Goal: Check status: Check status

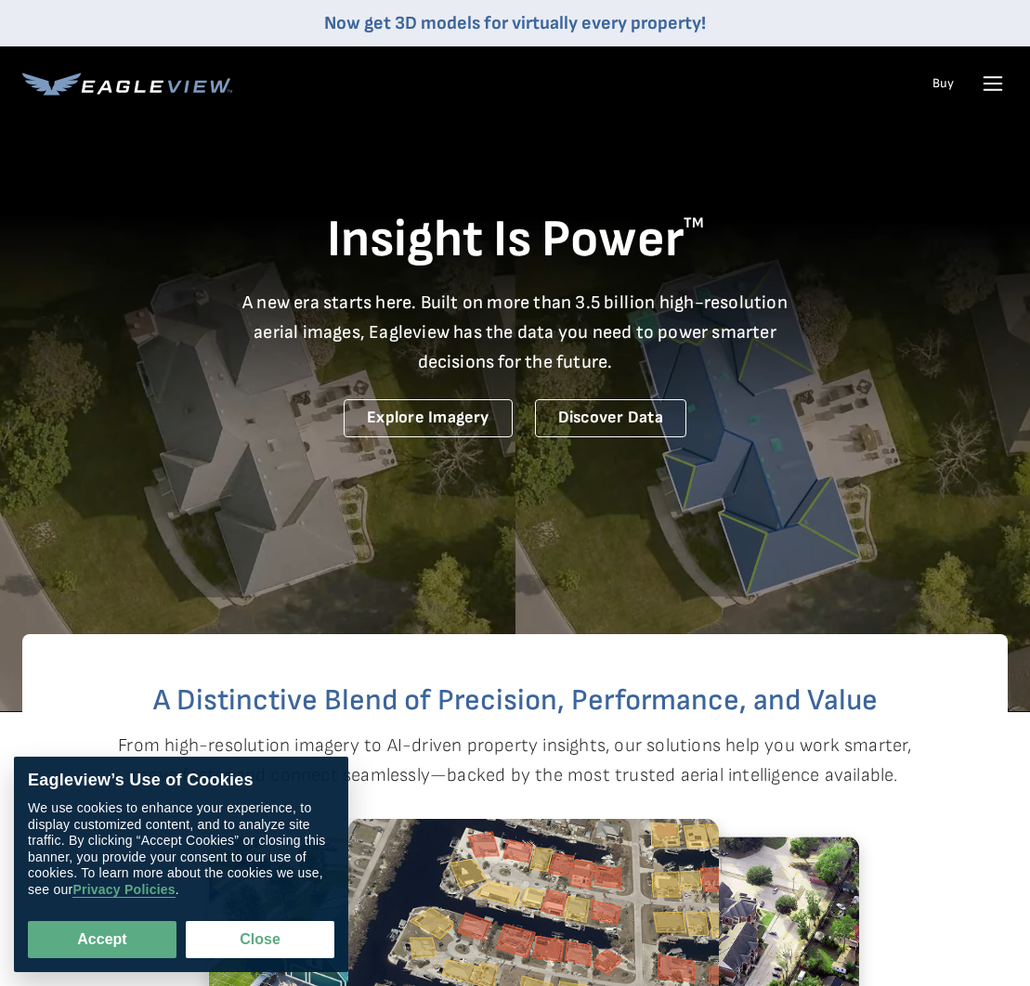
click at [1002, 82] on icon at bounding box center [993, 84] width 30 height 30
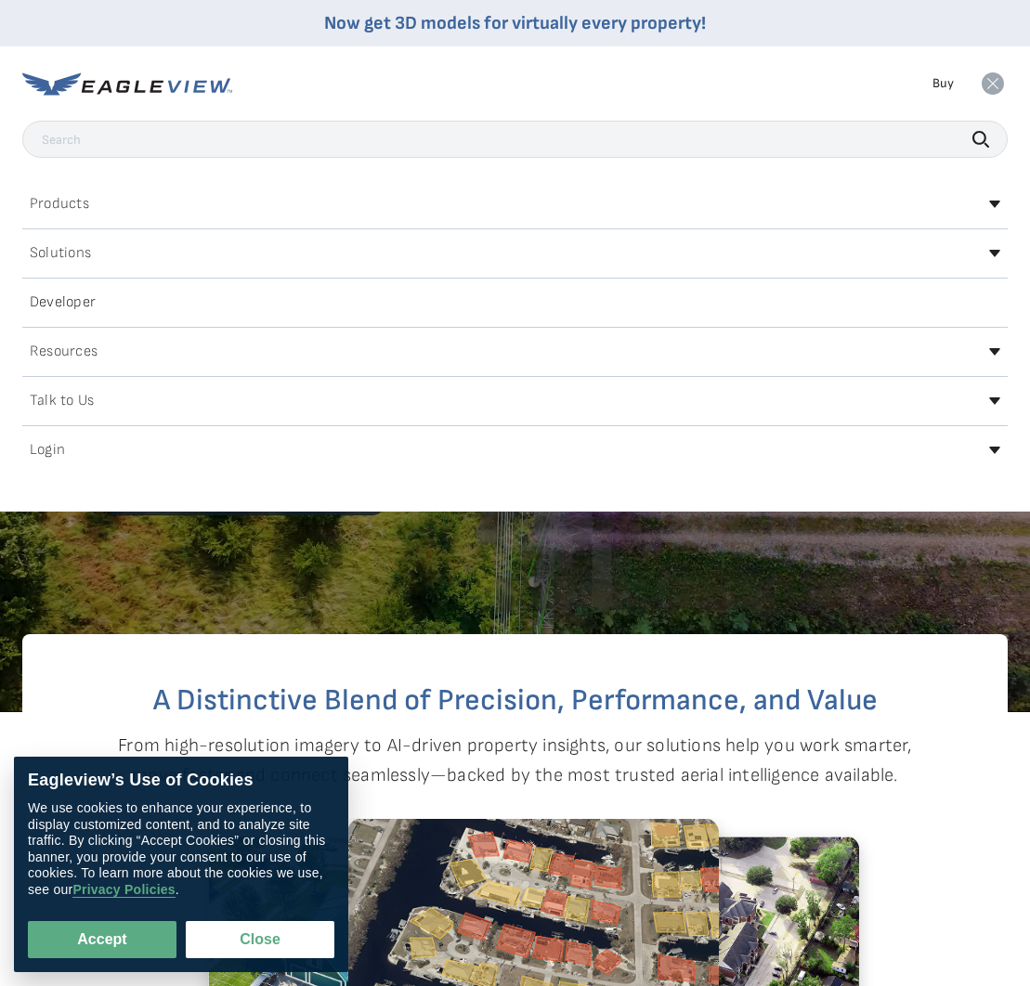
click at [22, 455] on div "Login" at bounding box center [514, 450] width 985 height 30
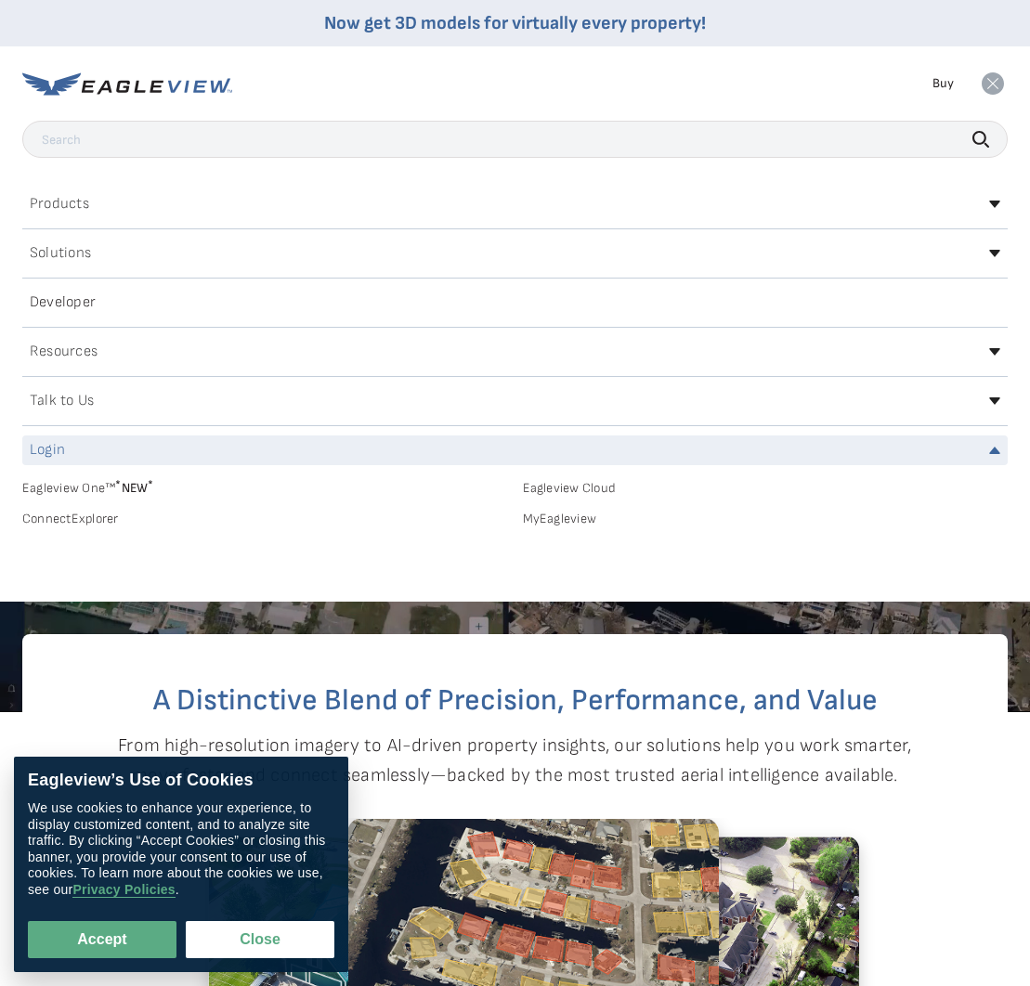
click at [44, 453] on h2 "Login" at bounding box center [47, 450] width 35 height 15
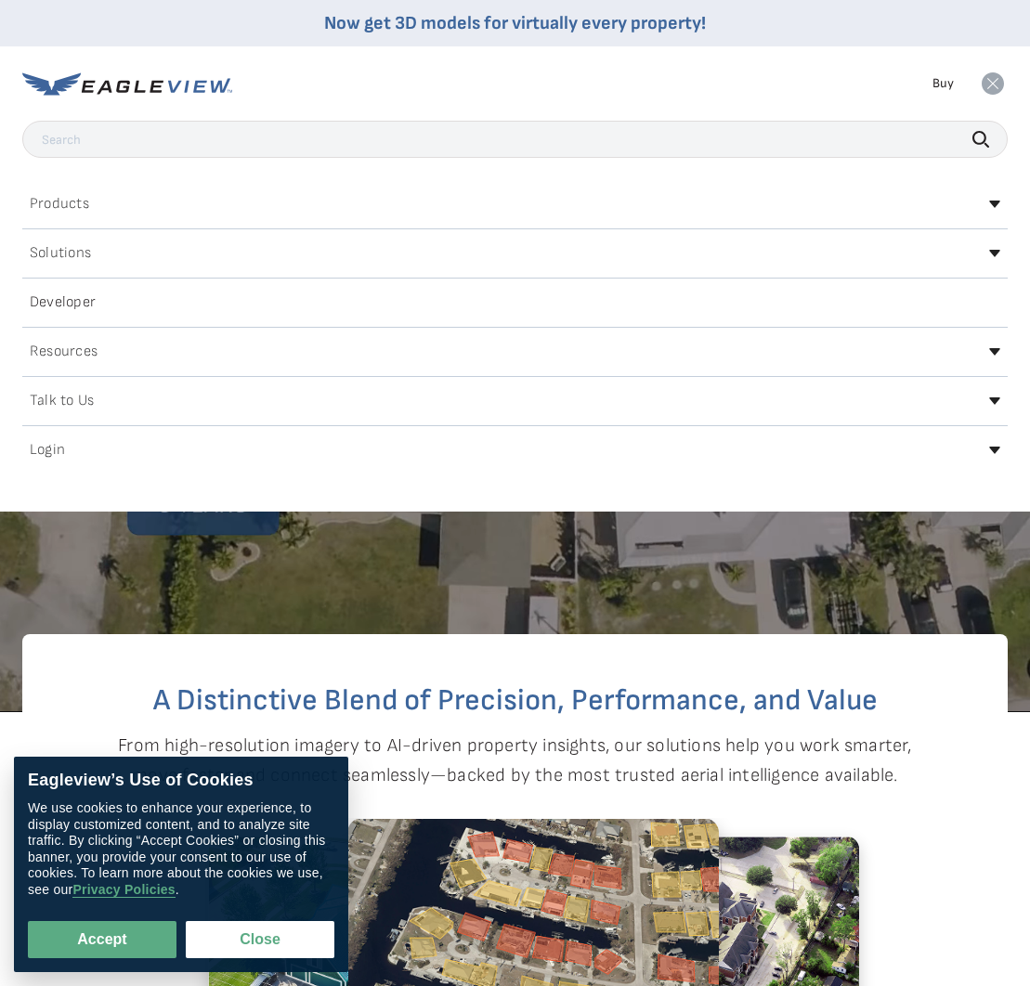
click at [44, 453] on h2 "Login" at bounding box center [47, 450] width 35 height 15
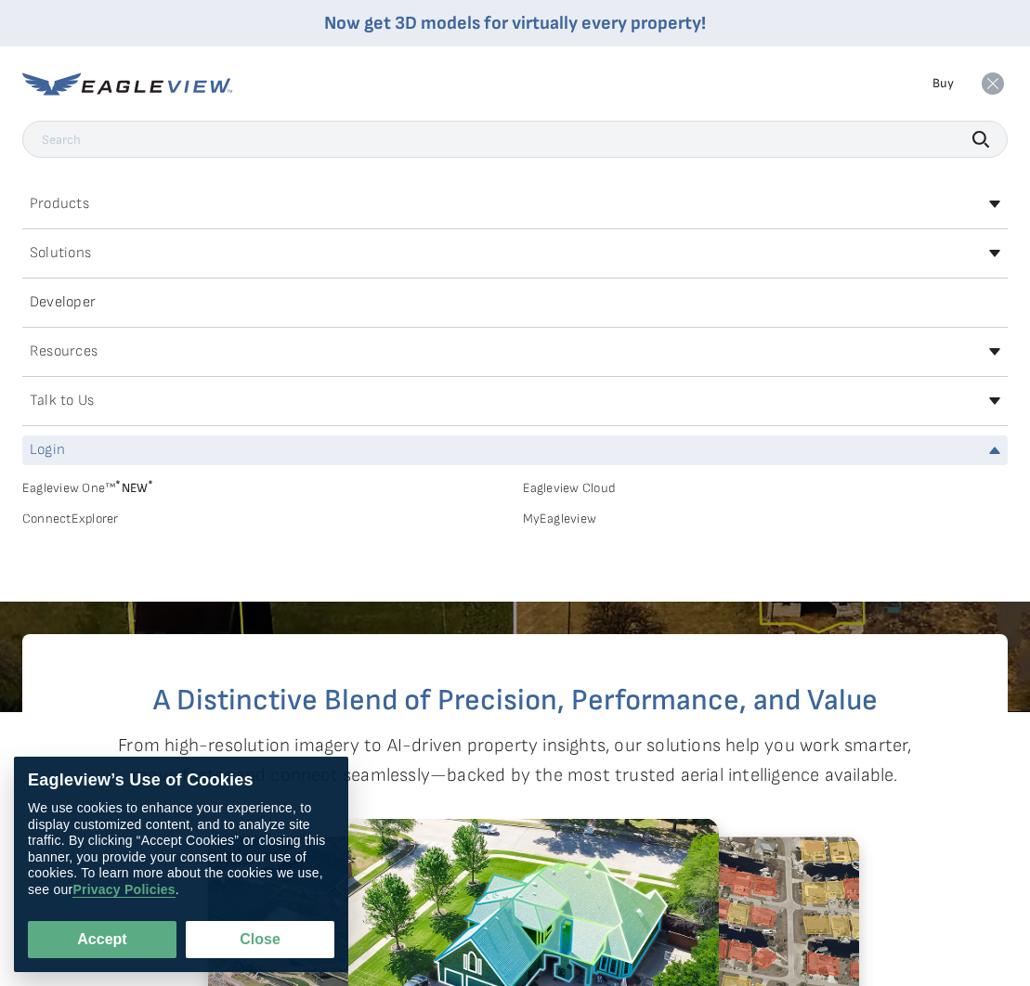
click at [45, 443] on h2 "Login" at bounding box center [47, 450] width 35 height 15
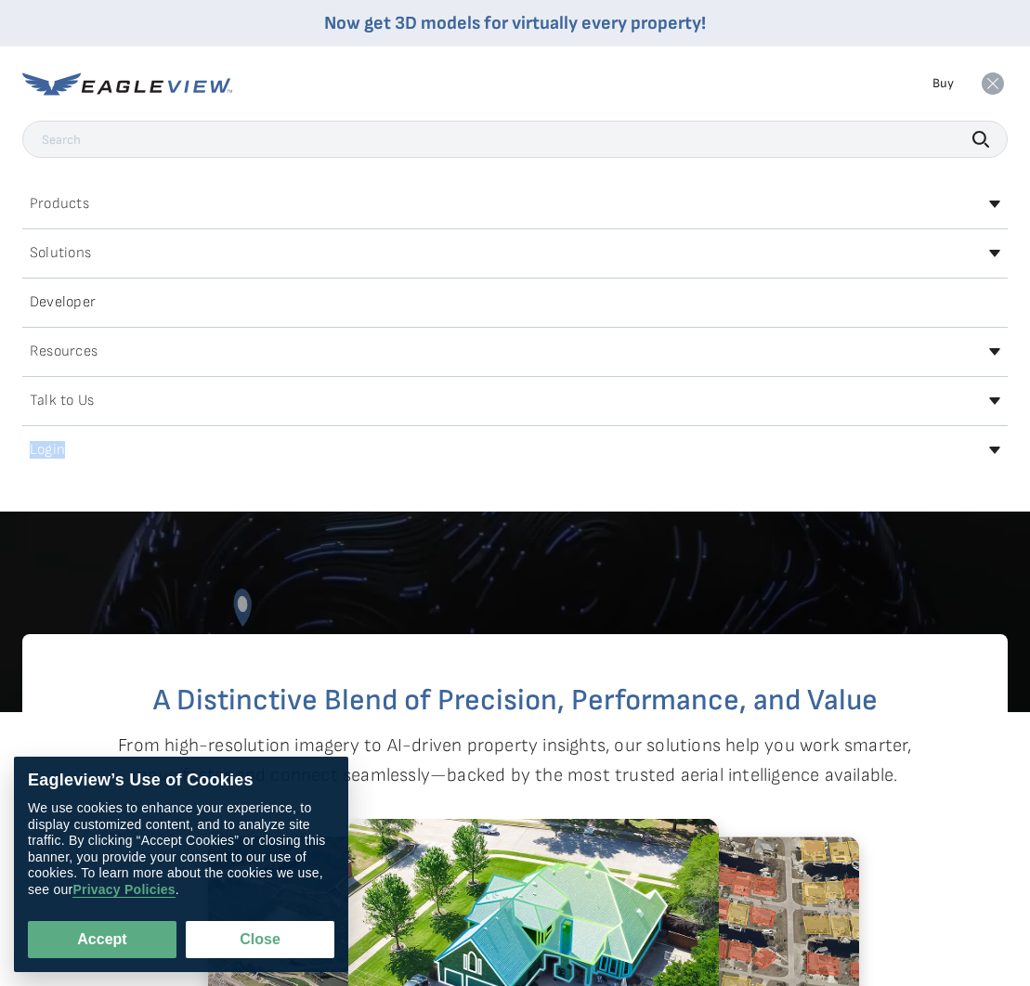
click at [45, 443] on h2 "Login" at bounding box center [47, 450] width 35 height 15
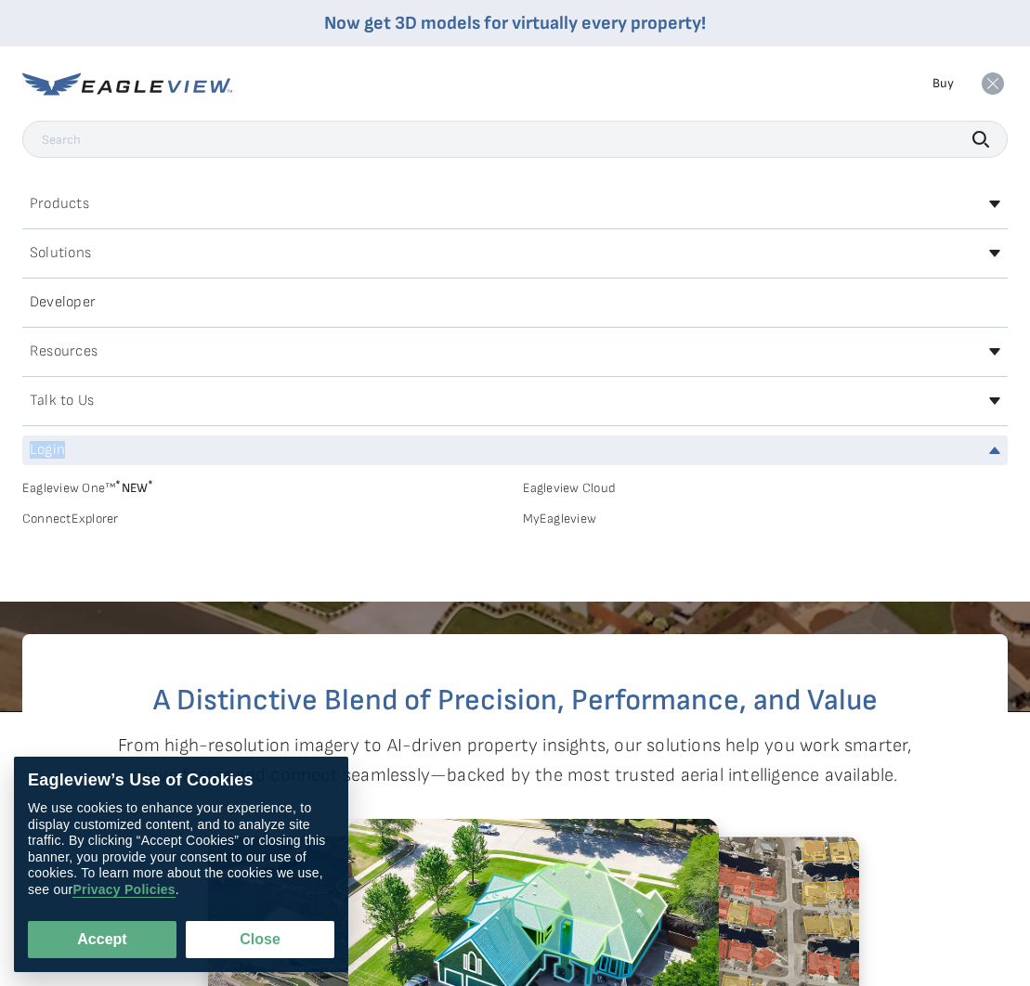
click at [114, 488] on link "Eagleview One™ * NEW *" at bounding box center [265, 484] width 486 height 21
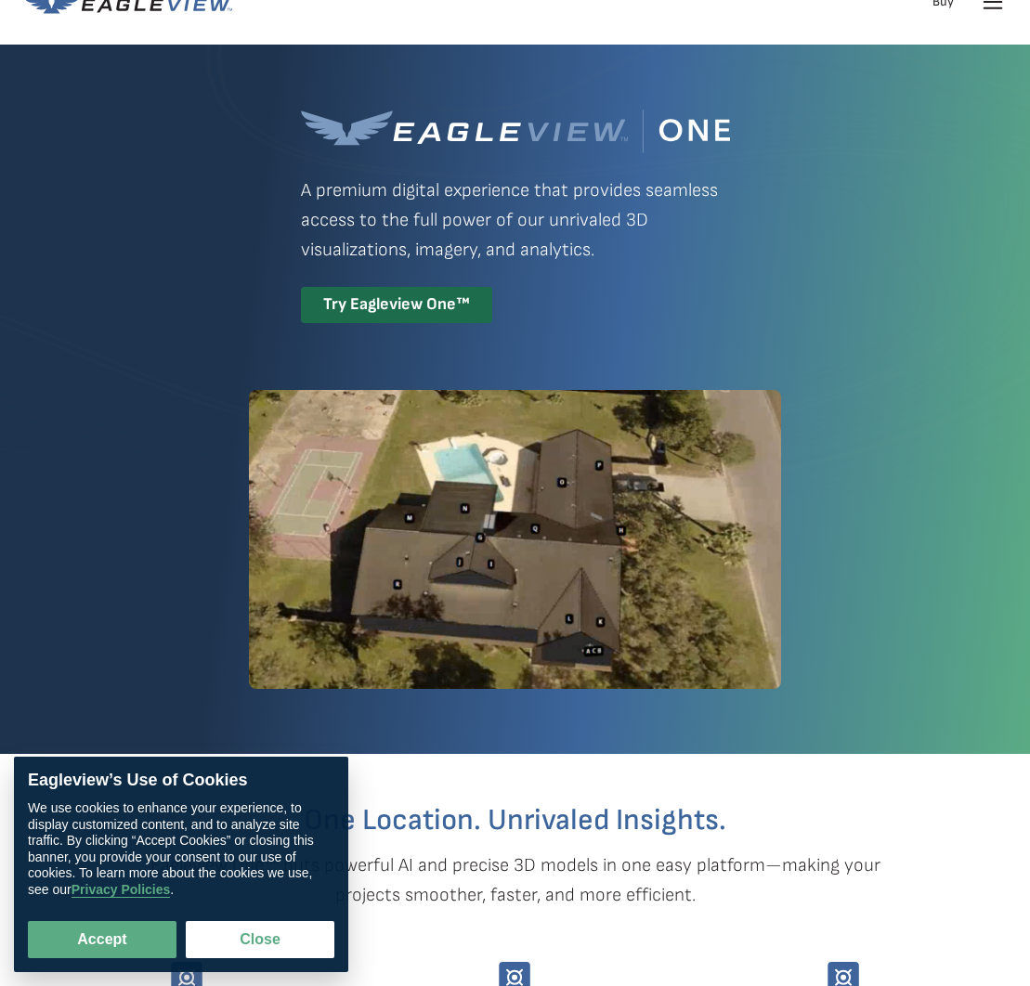
scroll to position [19, 0]
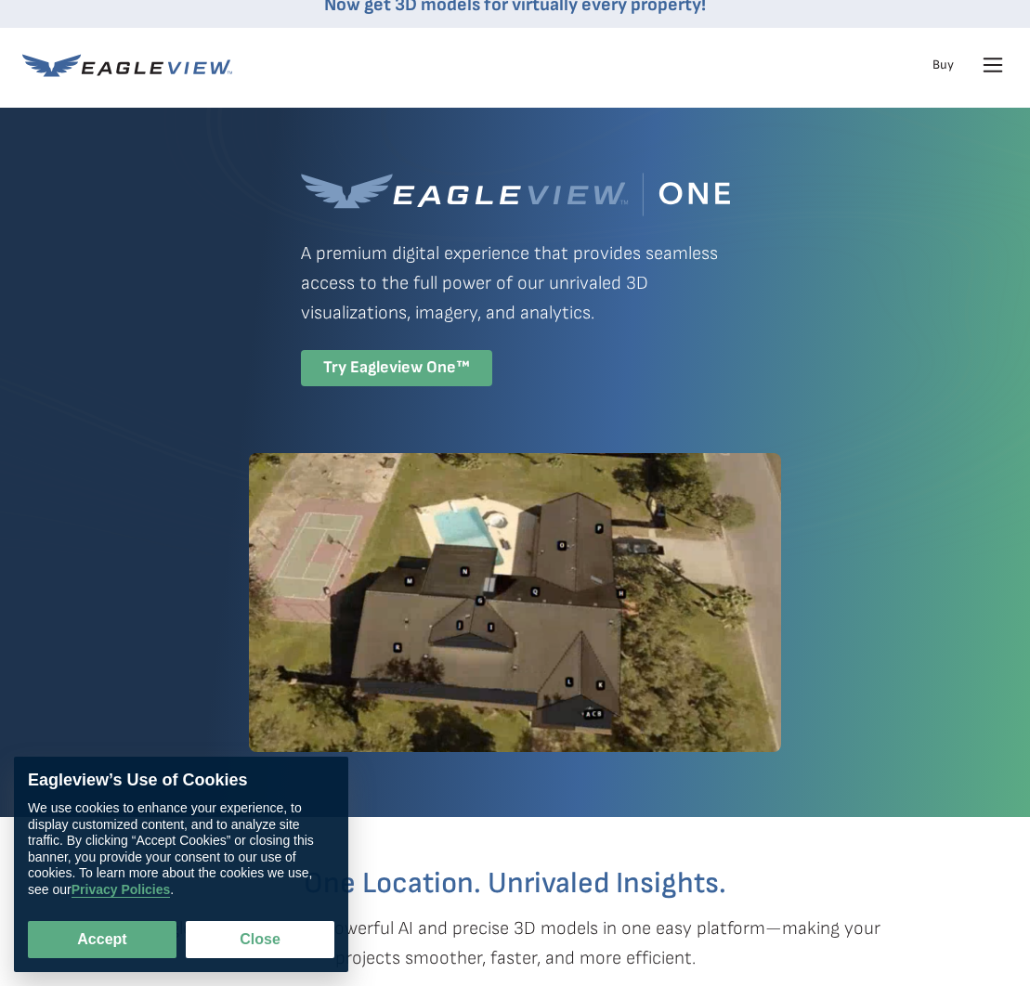
click at [370, 379] on div "Try Eagleview One™" at bounding box center [396, 368] width 191 height 36
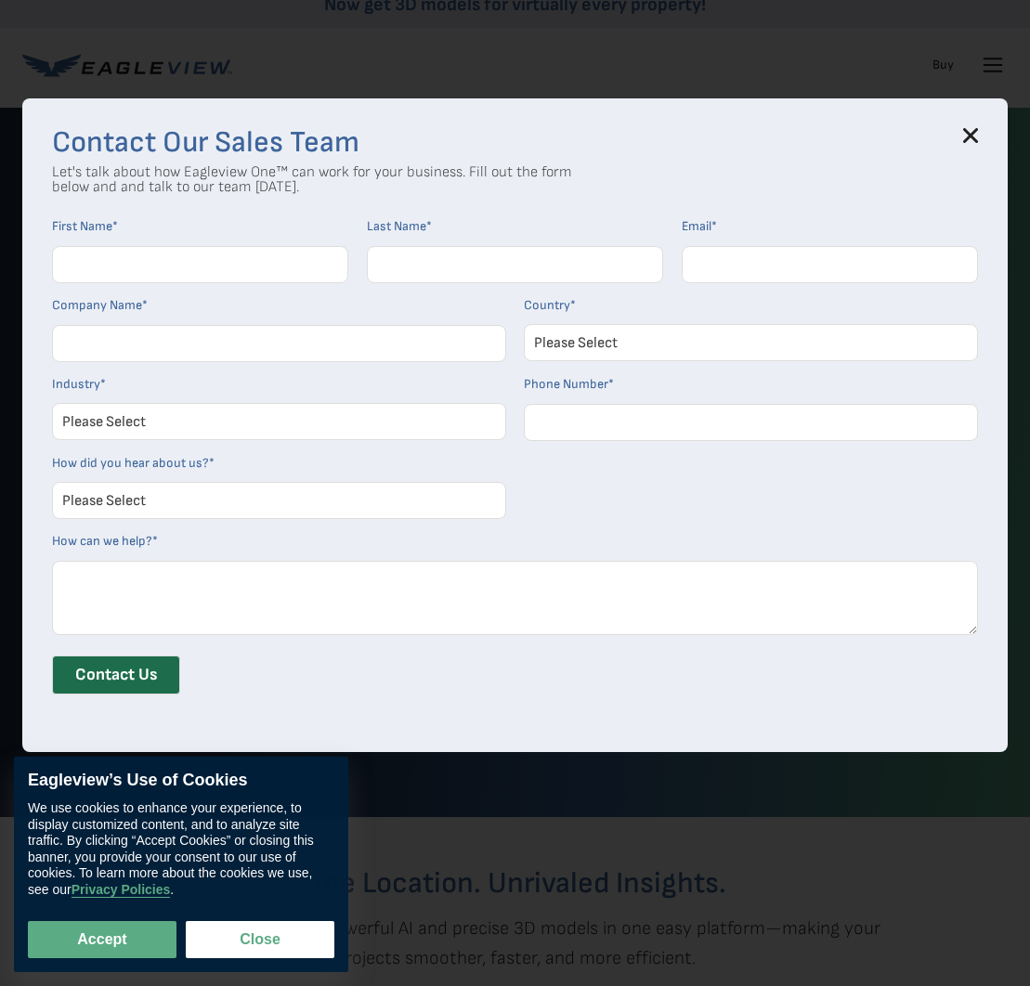
scroll to position [22, 0]
click at [988, 134] on div "Contact Our Sales Team Let's talk about how Eagleview One™ can work for your bu…" at bounding box center [514, 424] width 985 height 653
click at [976, 130] on icon at bounding box center [971, 136] width 12 height 12
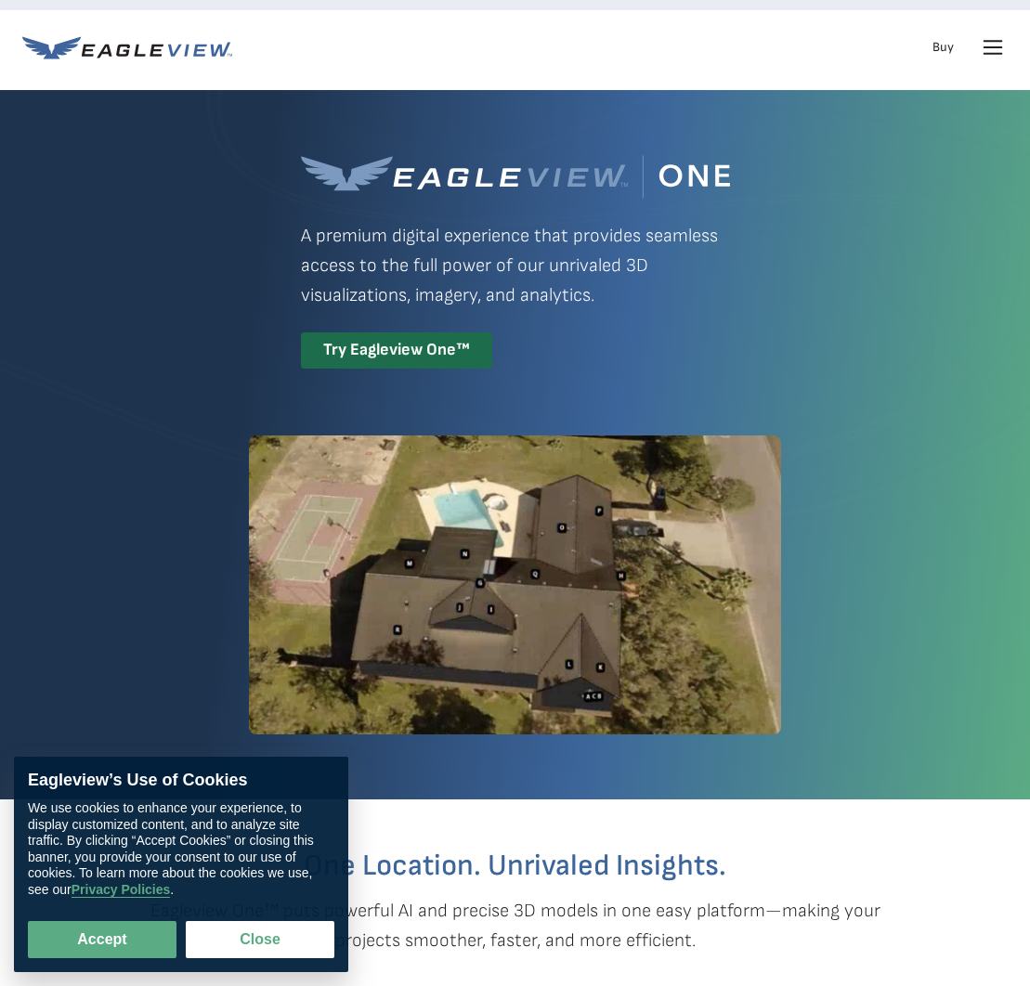
scroll to position [44, 0]
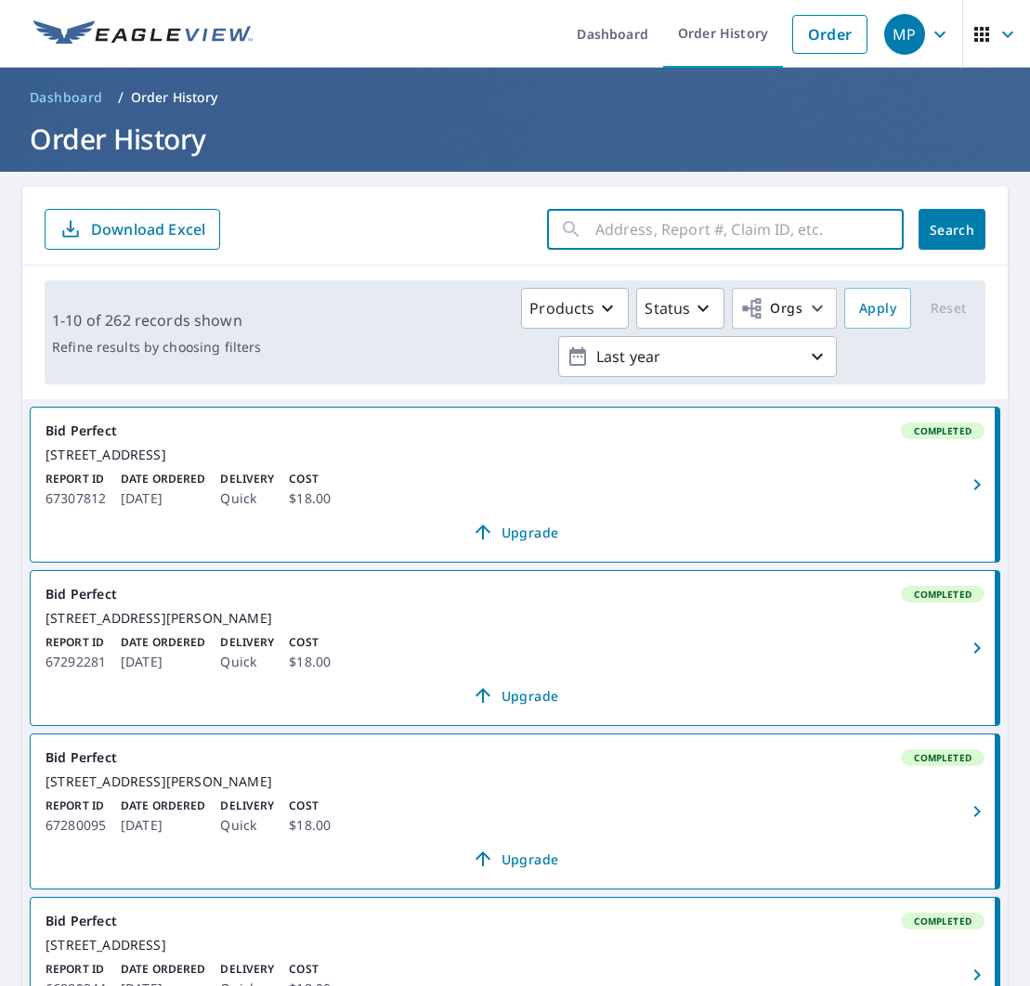
click at [683, 249] on input "text" at bounding box center [749, 229] width 308 height 52
click at [669, 234] on input "text" at bounding box center [749, 229] width 308 height 52
type input "1831"
click button "Search" at bounding box center [951, 229] width 67 height 41
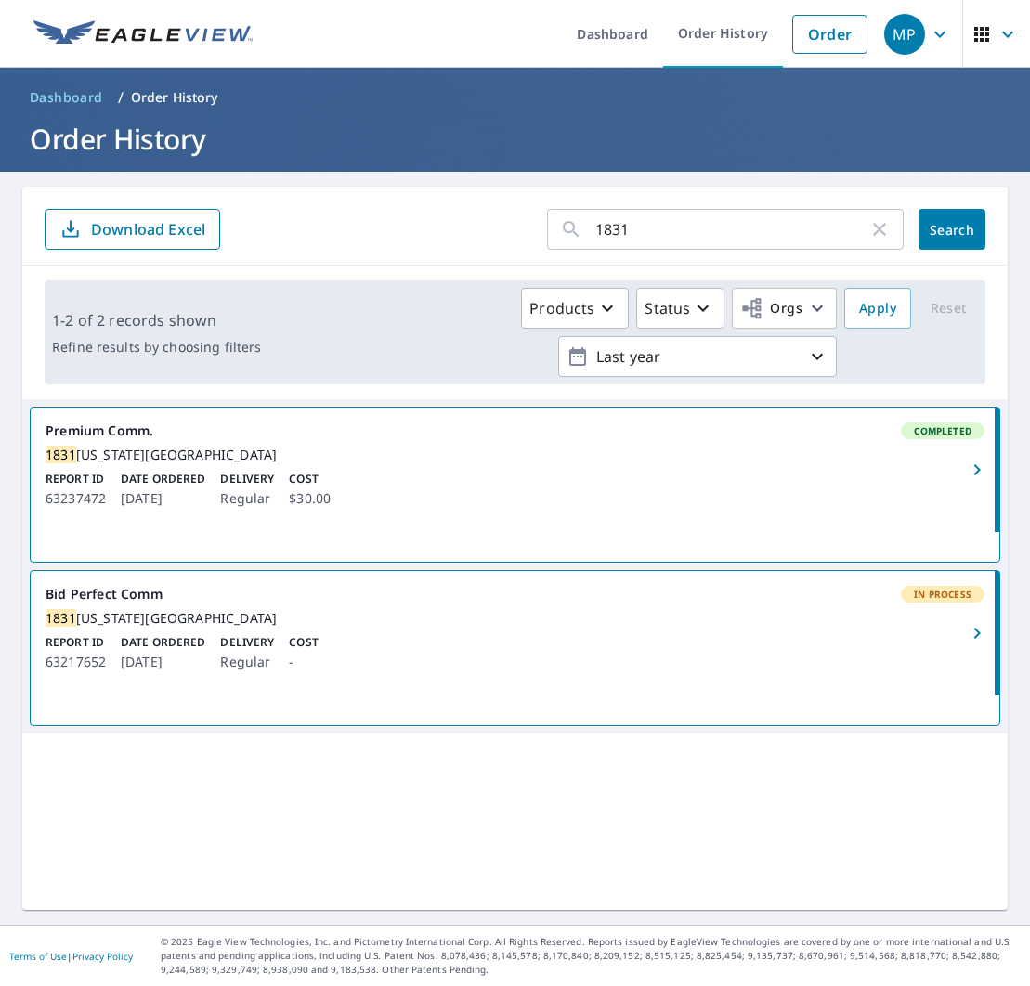
click at [244, 487] on p "Delivery" at bounding box center [247, 479] width 54 height 17
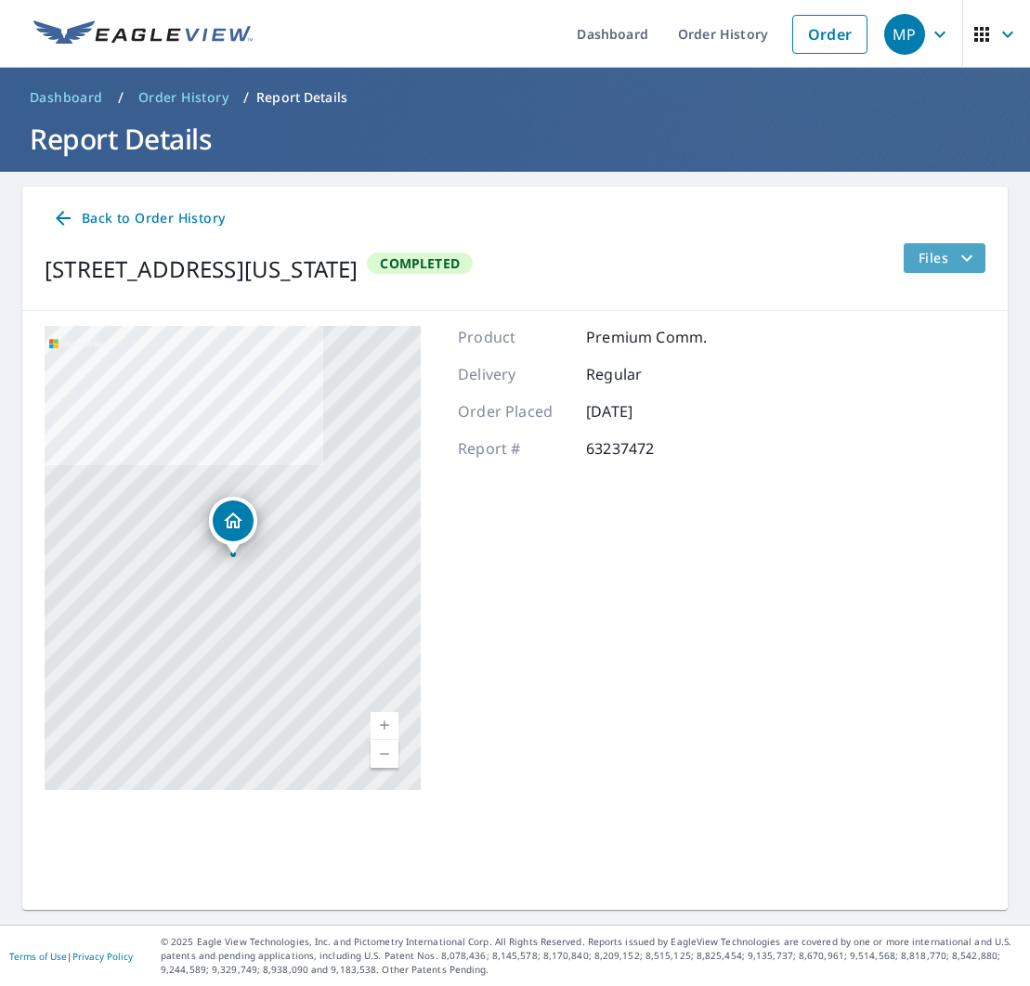
click at [935, 262] on span "Files" at bounding box center [947, 258] width 59 height 22
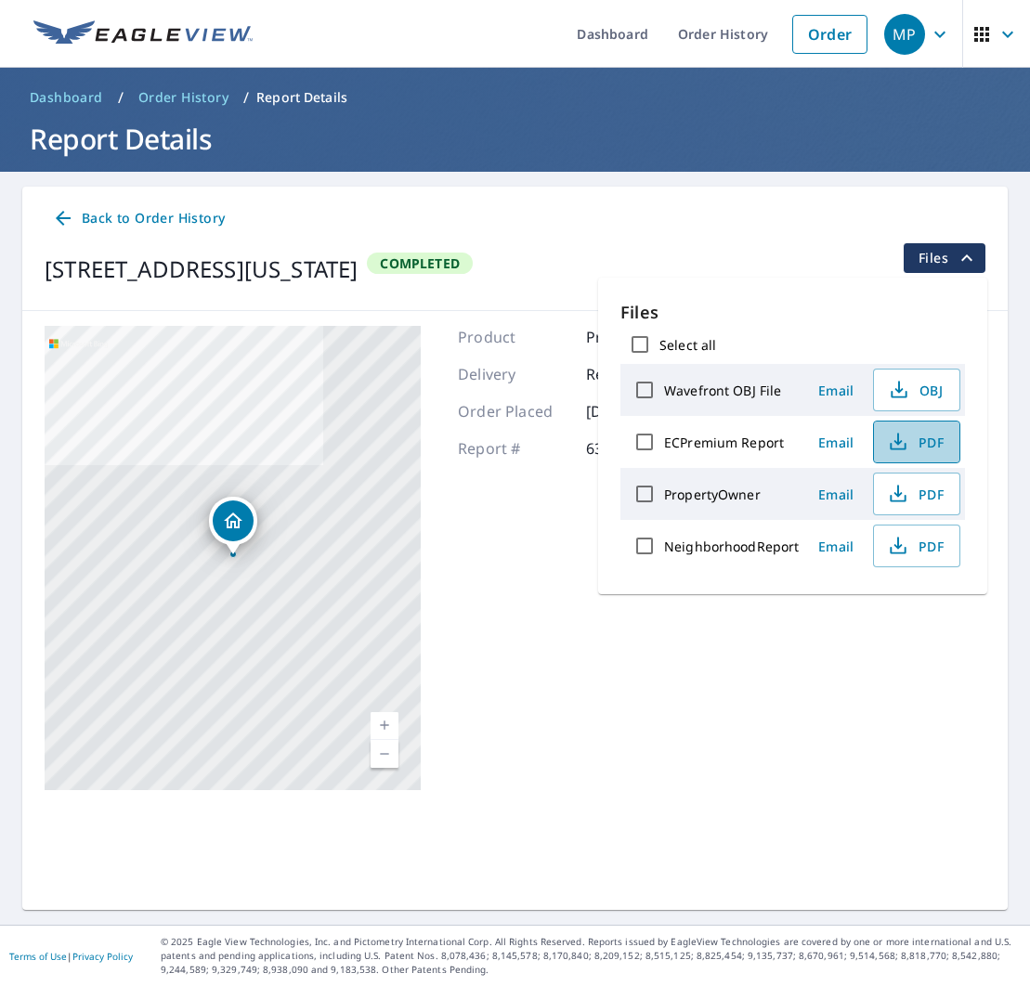
click at [910, 435] on span "PDF" at bounding box center [914, 442] width 59 height 22
click at [925, 35] on span "MP" at bounding box center [919, 34] width 71 height 45
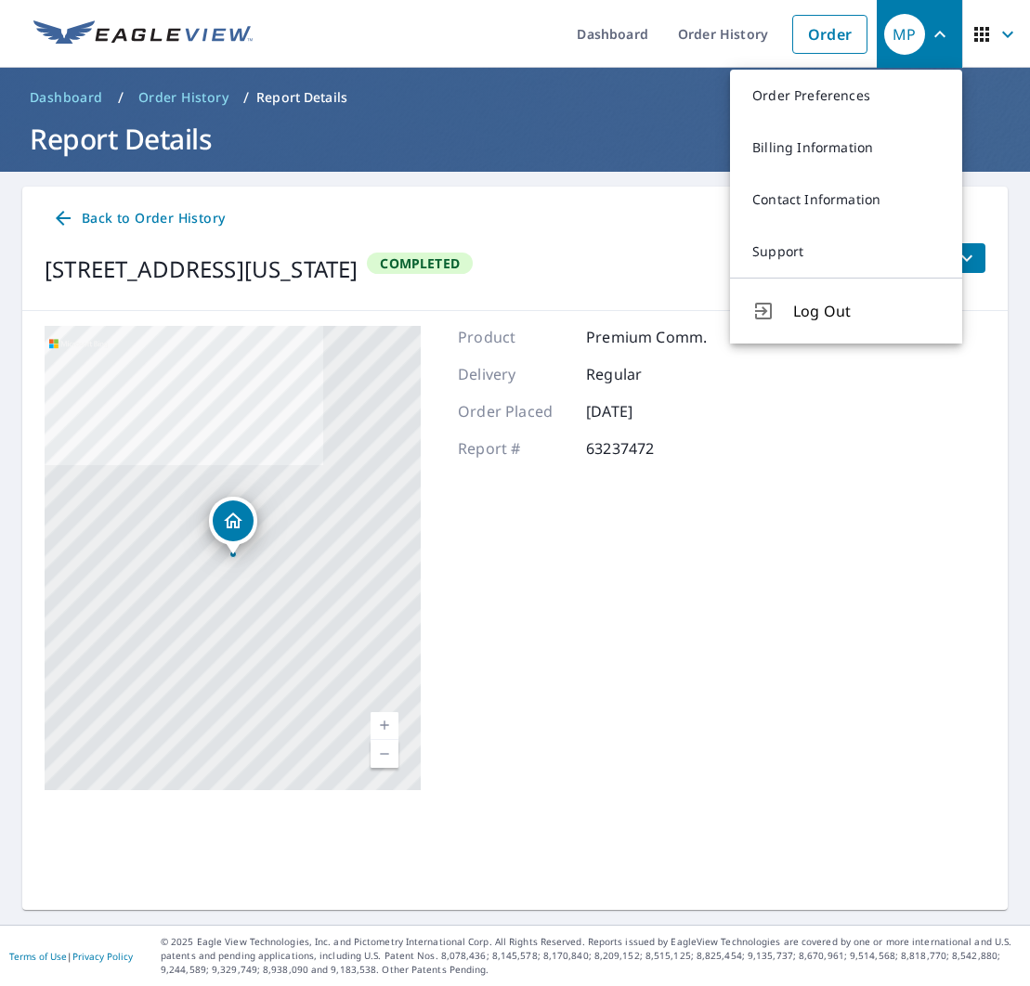
click at [849, 318] on span "Log Out" at bounding box center [866, 311] width 147 height 22
